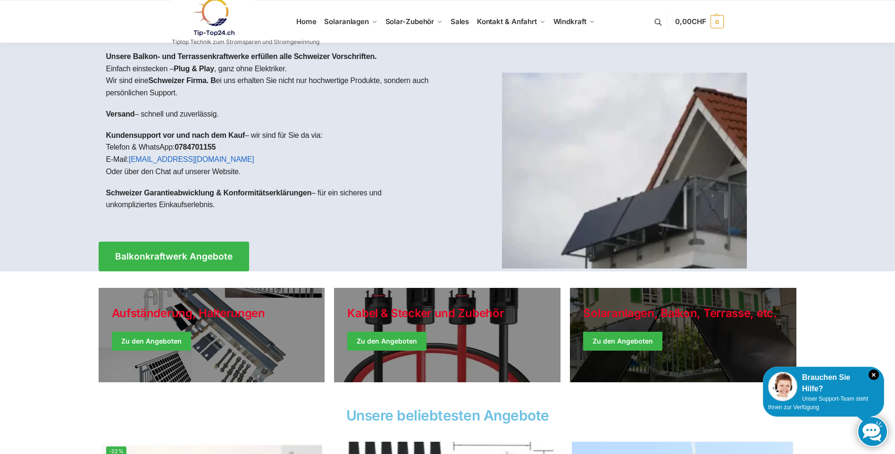
click at [664, 309] on link "Winter Jackets" at bounding box center [683, 335] width 226 height 94
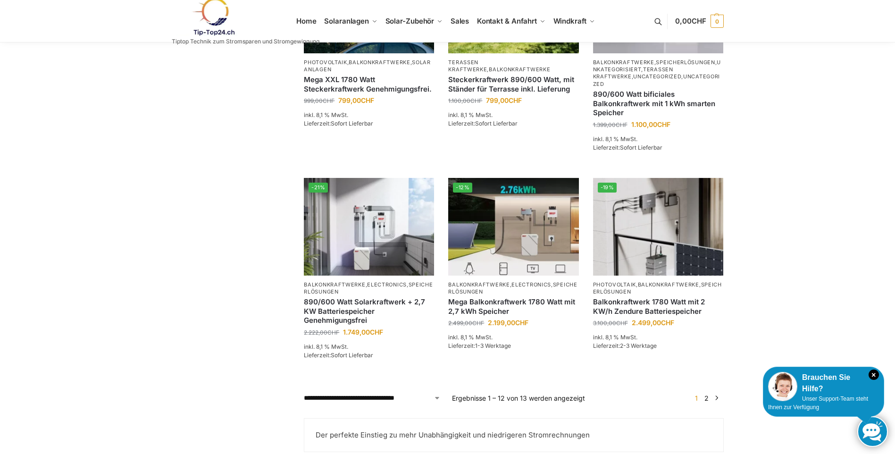
scroll to position [755, 0]
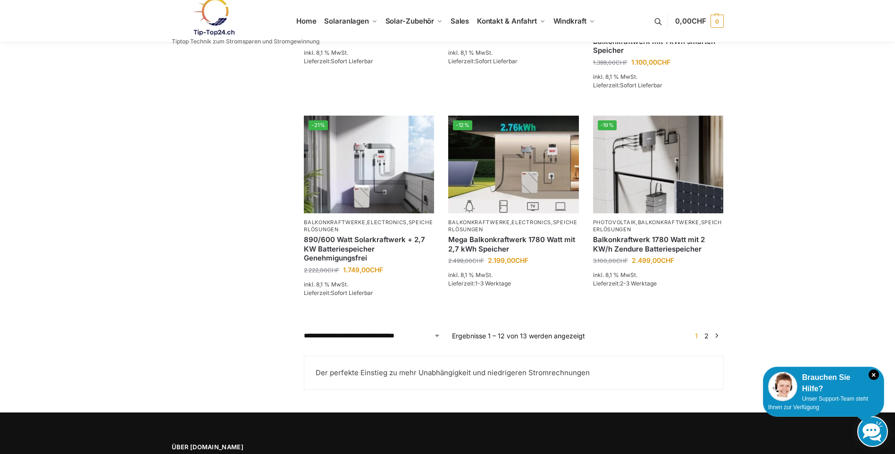
click at [706, 340] on link "2" at bounding box center [706, 336] width 9 height 8
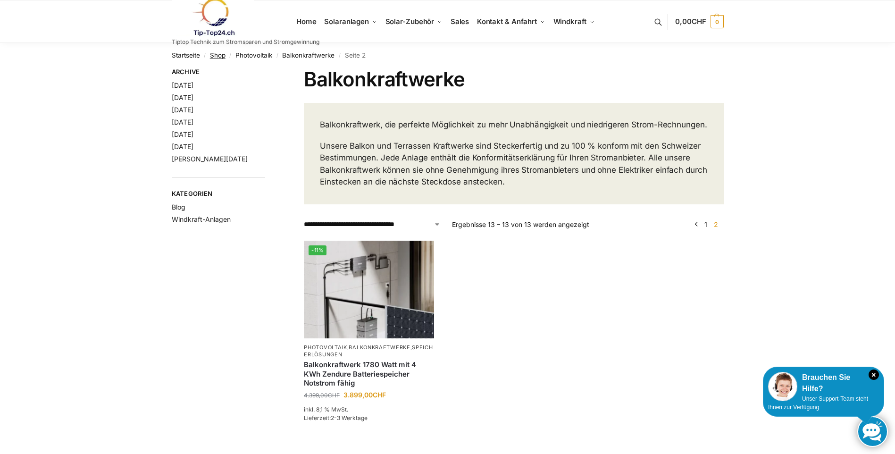
click at [222, 56] on link "Shop" at bounding box center [218, 55] width 16 height 8
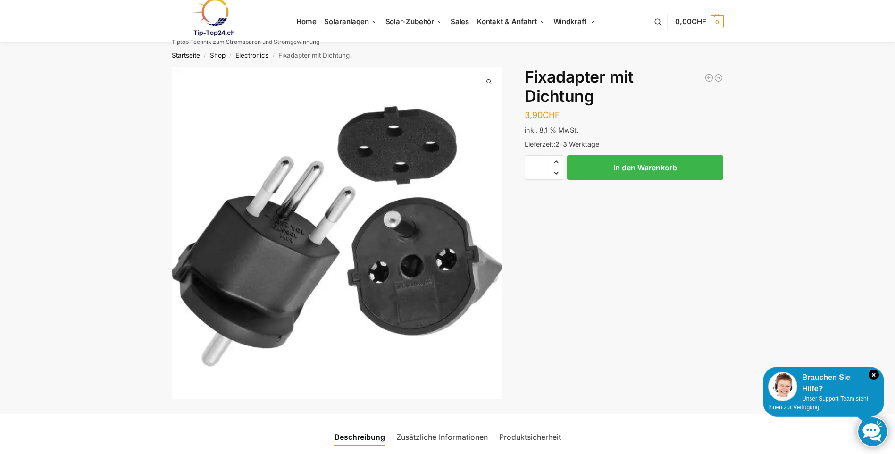
click at [656, 20] on button at bounding box center [663, 22] width 24 height 44
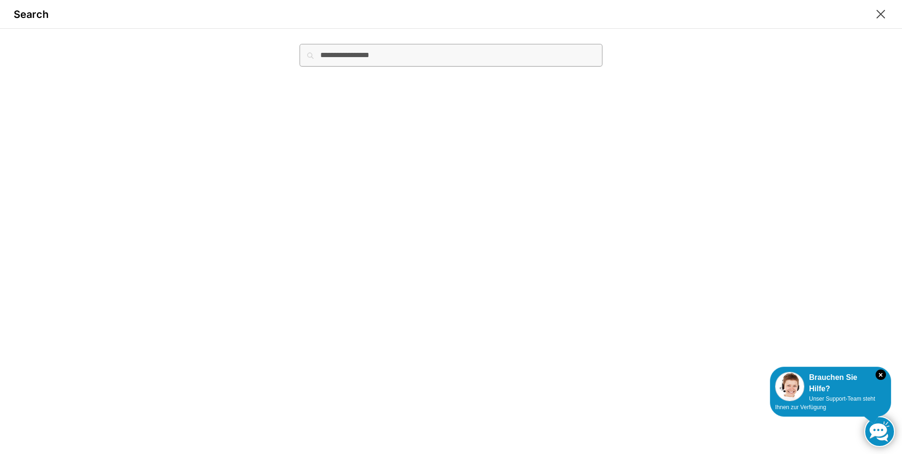
click at [340, 58] on input "Suche nach:" at bounding box center [450, 55] width 303 height 23
type input "****"
click at [571, 44] on button "Suchen" at bounding box center [587, 49] width 32 height 10
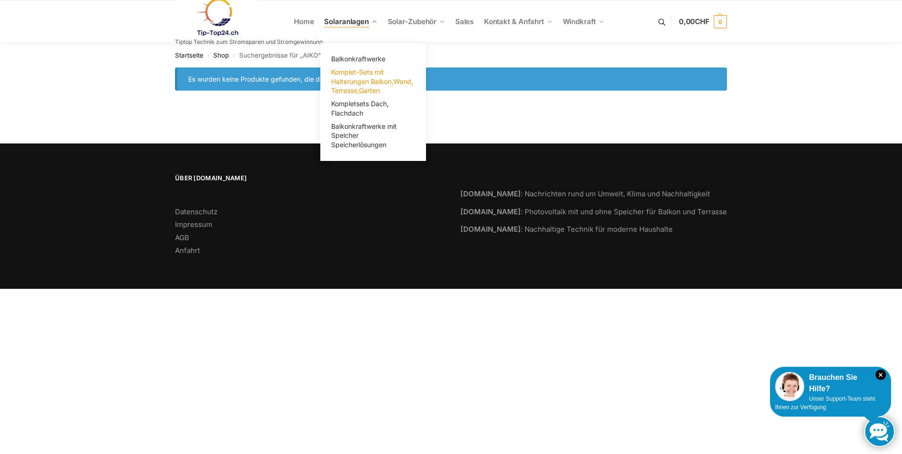
click at [365, 69] on span "Komplet-Sets mit Halterungen Balkon,Wand, Terrasse,Garten" at bounding box center [372, 81] width 82 height 26
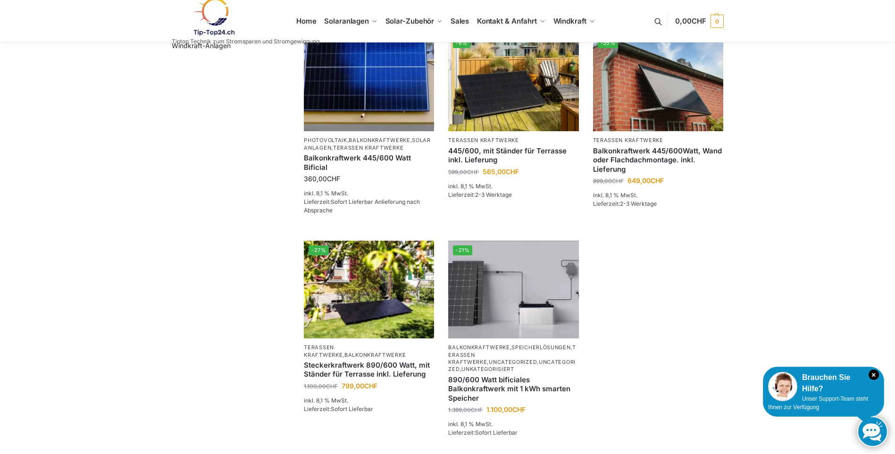
scroll to position [189, 0]
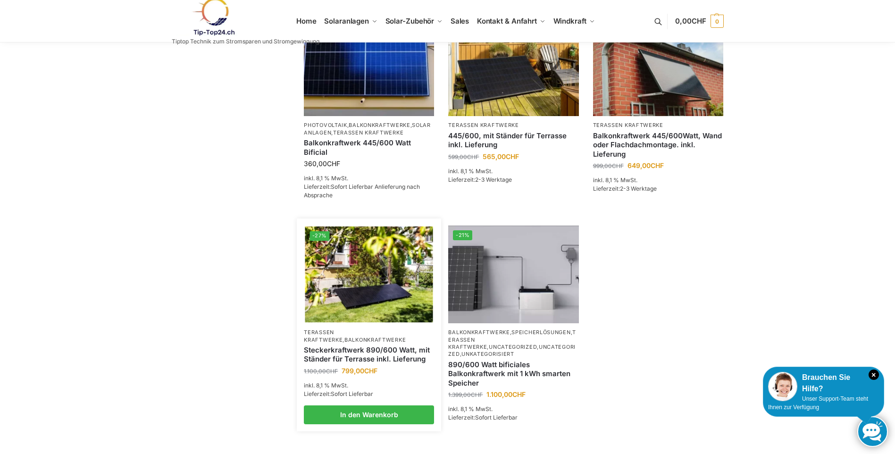
click at [385, 349] on link "Steckerkraftwerk 890/600 Watt, mit Ständer für Terrasse inkl. Lieferung" at bounding box center [369, 354] width 130 height 18
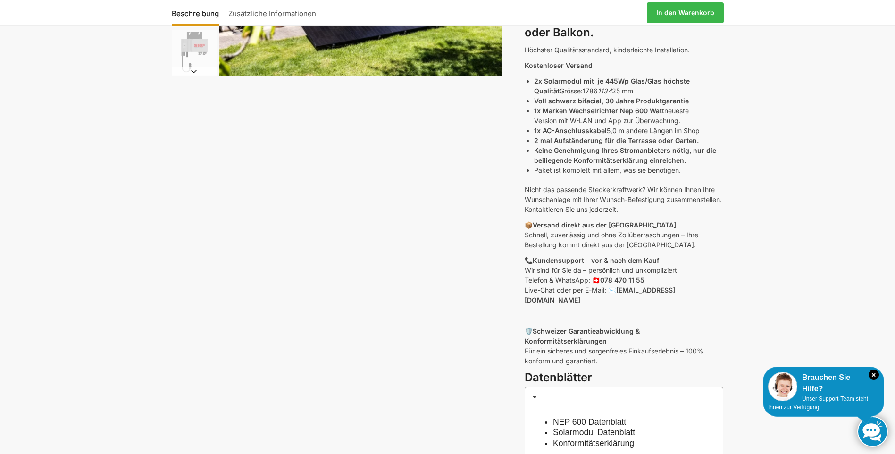
scroll to position [189, 0]
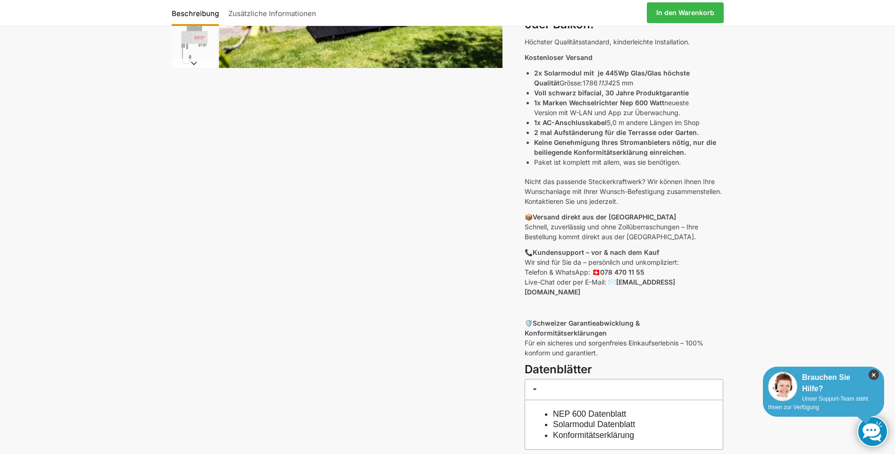
click at [874, 371] on icon "×" at bounding box center [873, 374] width 10 height 10
